Goal: Task Accomplishment & Management: Complete application form

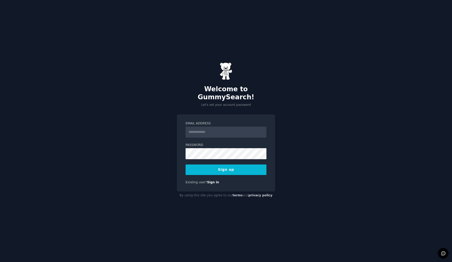
click at [202, 129] on input "Email Address" at bounding box center [226, 132] width 81 height 11
click at [300, 127] on div "Welcome to GummySearch! Let's set your account password Email Address Password …" at bounding box center [226, 131] width 452 height 262
click at [226, 130] on input "Email Address" at bounding box center [226, 132] width 81 height 11
click at [170, 227] on div "Welcome to GummySearch! Let's set your account password Email Address Password …" at bounding box center [226, 131] width 452 height 262
click at [220, 130] on input "Email Address" at bounding box center [226, 132] width 81 height 11
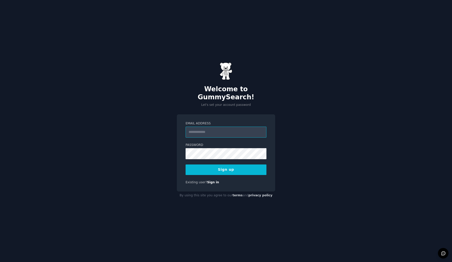
paste input "**********"
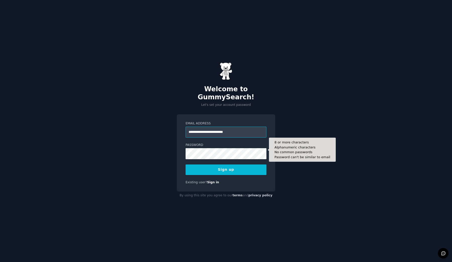
type input "**********"
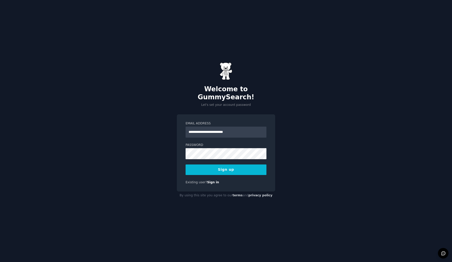
click at [283, 172] on div "**********" at bounding box center [226, 131] width 452 height 262
click at [249, 168] on button "Sign up" at bounding box center [226, 170] width 81 height 11
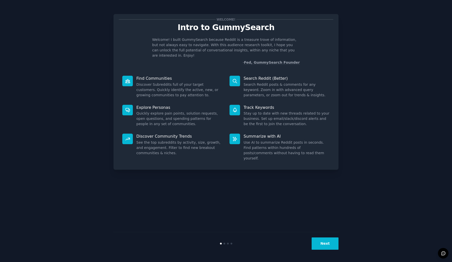
click at [320, 244] on button "Next" at bounding box center [325, 244] width 27 height 12
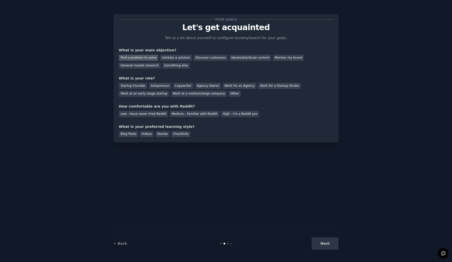
click at [148, 58] on div "Find a problem to solve" at bounding box center [138, 58] width 39 height 6
click at [153, 86] on div "Solopreneur" at bounding box center [160, 86] width 22 height 6
click at [133, 87] on div "Startup Founder" at bounding box center [133, 86] width 28 height 6
click at [159, 87] on div "Solopreneur" at bounding box center [160, 86] width 22 height 6
click at [174, 115] on div "Medium - Familiar with Reddit" at bounding box center [194, 114] width 49 height 6
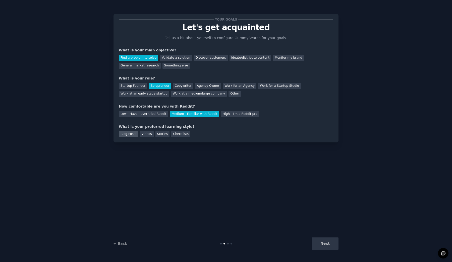
click at [127, 133] on div "Blog Posts" at bounding box center [128, 134] width 19 height 6
click at [342, 235] on div "Your goals Let's get acquainted Tell us a bit about yourself to configure Gummy…" at bounding box center [226, 131] width 438 height 248
click at [326, 241] on button "Next" at bounding box center [325, 244] width 27 height 12
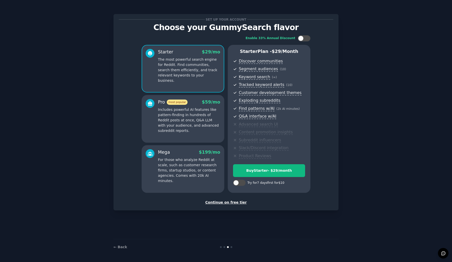
click at [227, 200] on div "Continue on free tier" at bounding box center [226, 202] width 214 height 5
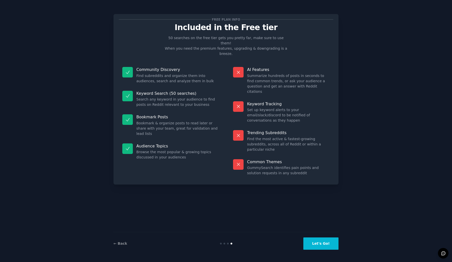
click at [320, 238] on button "Let's Go!" at bounding box center [320, 244] width 35 height 12
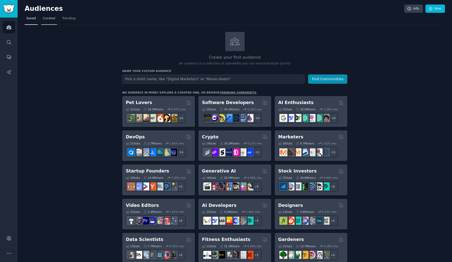
click at [47, 20] on span "Curated" at bounding box center [49, 18] width 12 height 5
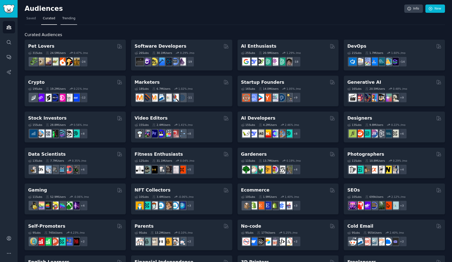
click at [69, 16] on span "Trending" at bounding box center [68, 18] width 13 height 5
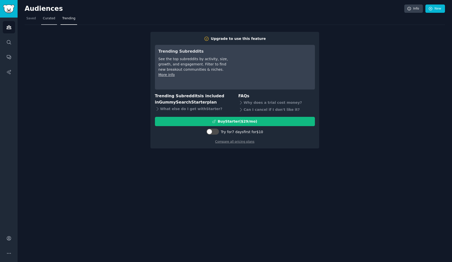
click at [44, 21] on link "Curated" at bounding box center [49, 20] width 16 height 10
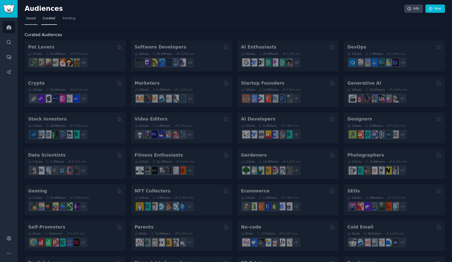
click at [28, 20] on span "Saved" at bounding box center [31, 18] width 10 height 5
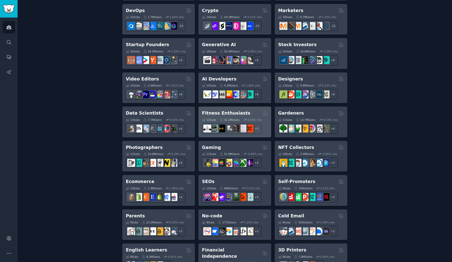
scroll to position [128, 0]
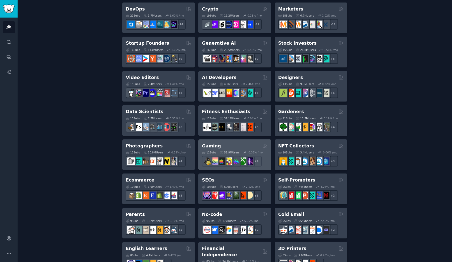
click at [239, 146] on div "Gaming" at bounding box center [235, 146] width 66 height 6
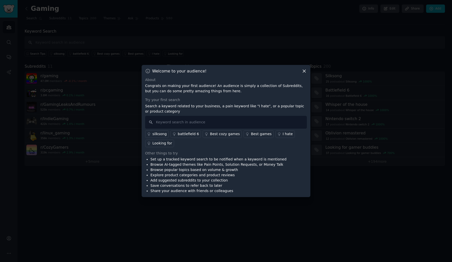
click at [305, 73] on icon at bounding box center [304, 71] width 5 height 5
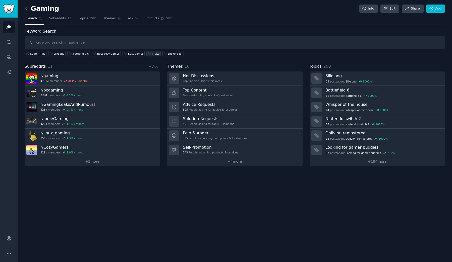
click at [152, 53] on div "I hate" at bounding box center [156, 54] width 8 height 4
